Goal: Find contact information: Find contact information

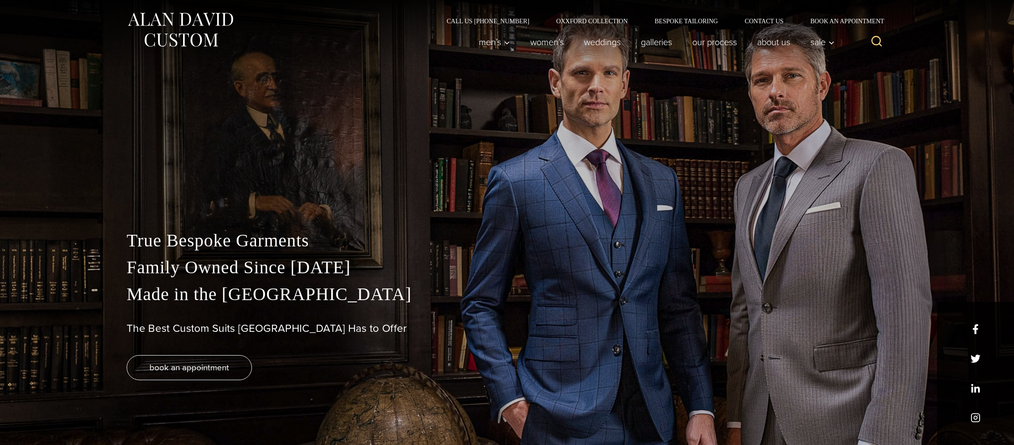
click at [761, 13] on div "Call Us (212) 227-4040 Oxxford Collection Bespoke Tailoring Contact Us Book an …" at bounding box center [507, 12] width 779 height 24
click at [766, 21] on link "Contact Us" at bounding box center [764, 21] width 66 height 6
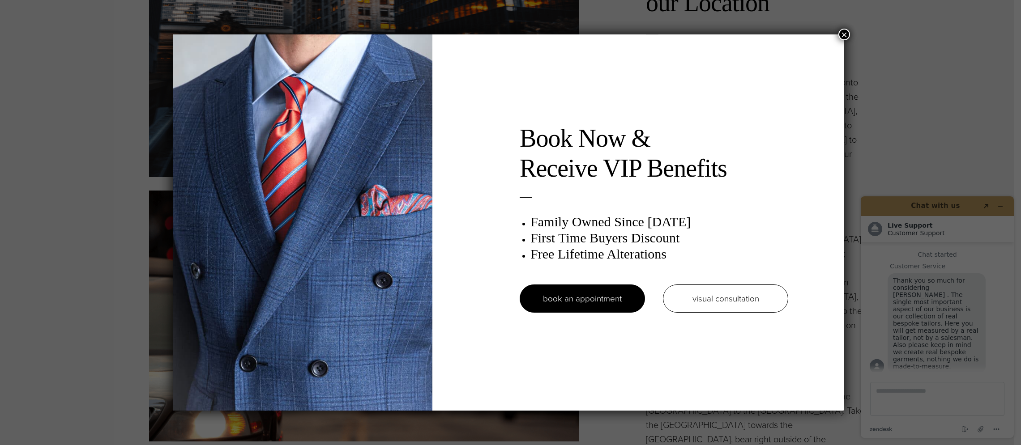
click at [844, 36] on button "×" at bounding box center [844, 35] width 12 height 12
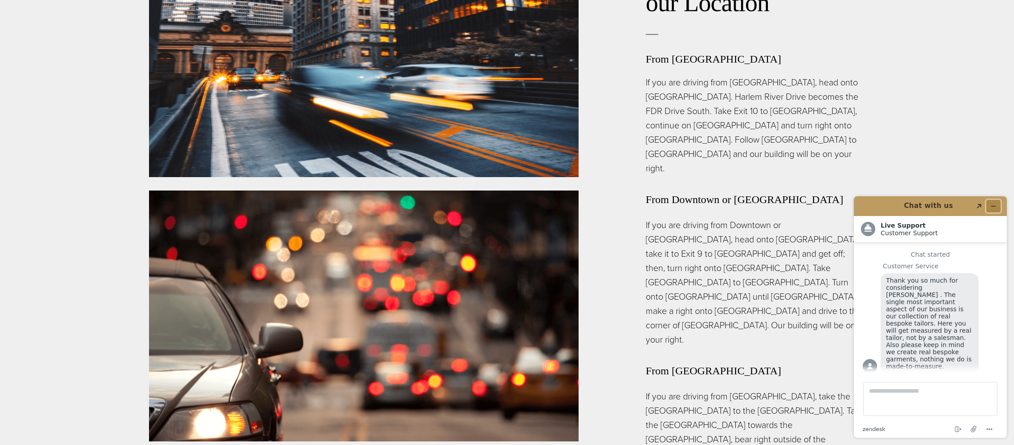
click at [997, 205] on button "Minimize widget" at bounding box center [993, 206] width 14 height 13
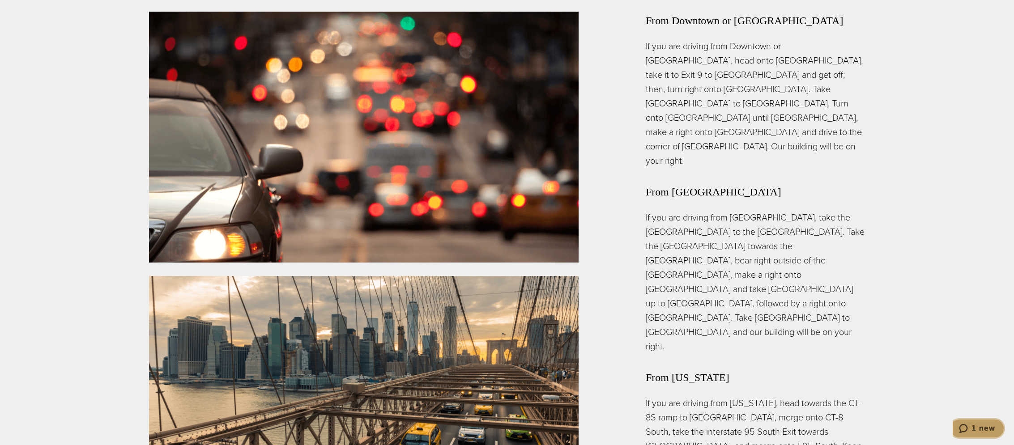
scroll to position [2417, 0]
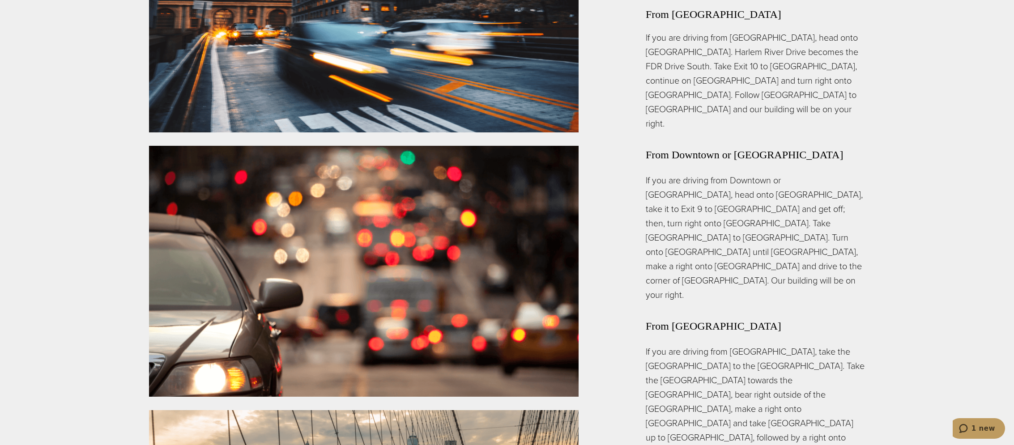
drag, startPoint x: 384, startPoint y: 264, endPoint x: 63, endPoint y: 351, distance: 333.0
click at [63, 351] on section "Driving to our Location From [GEOGRAPHIC_DATA] If you are driving from [GEOGRAP…" at bounding box center [507, 306] width 1014 height 850
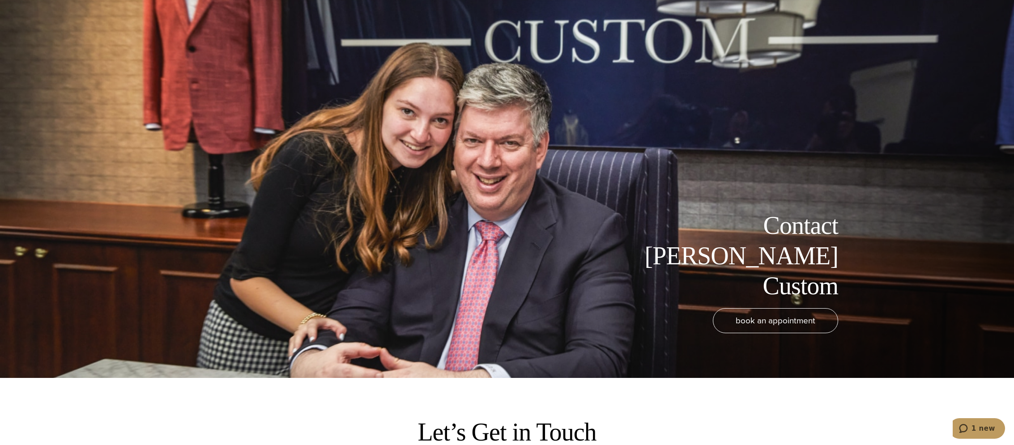
scroll to position [0, 0]
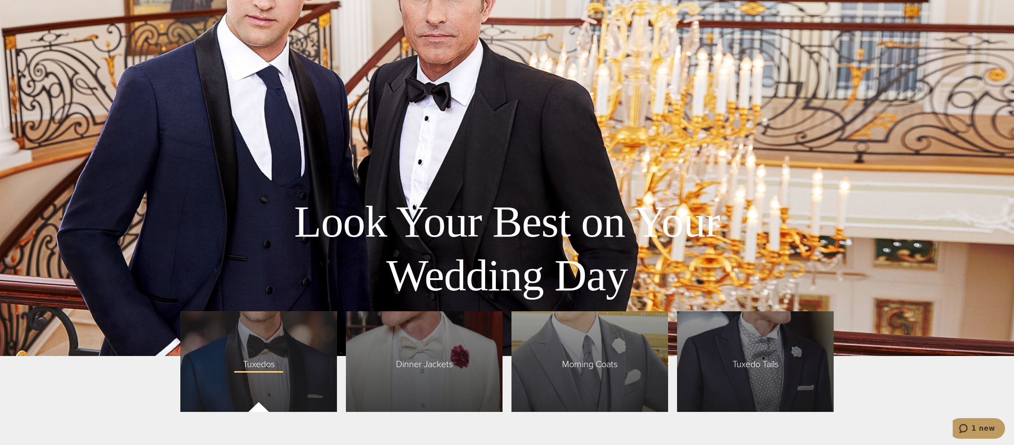
scroll to position [1869, 0]
